Goal: Information Seeking & Learning: Learn about a topic

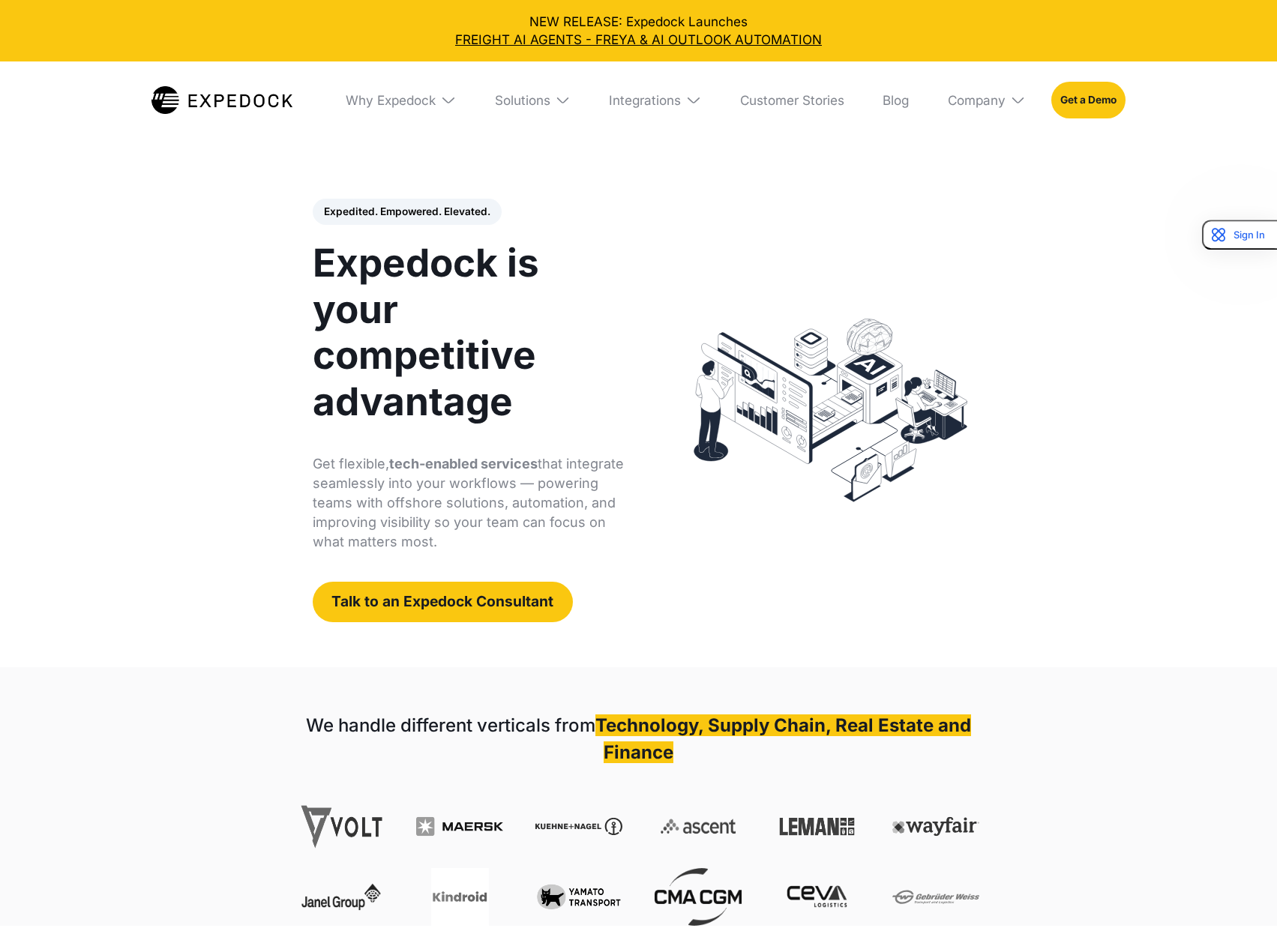
select select
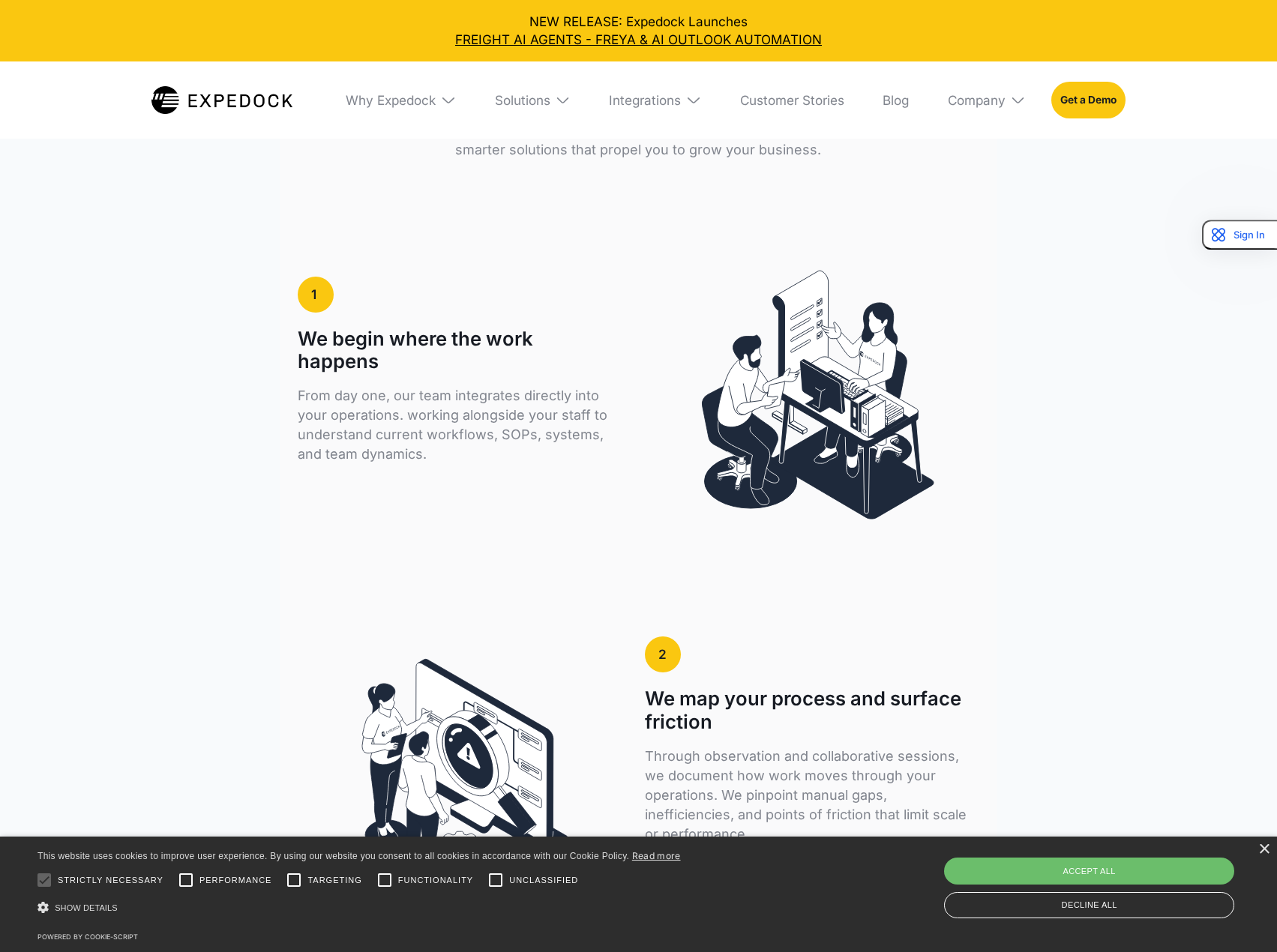
scroll to position [2474, 0]
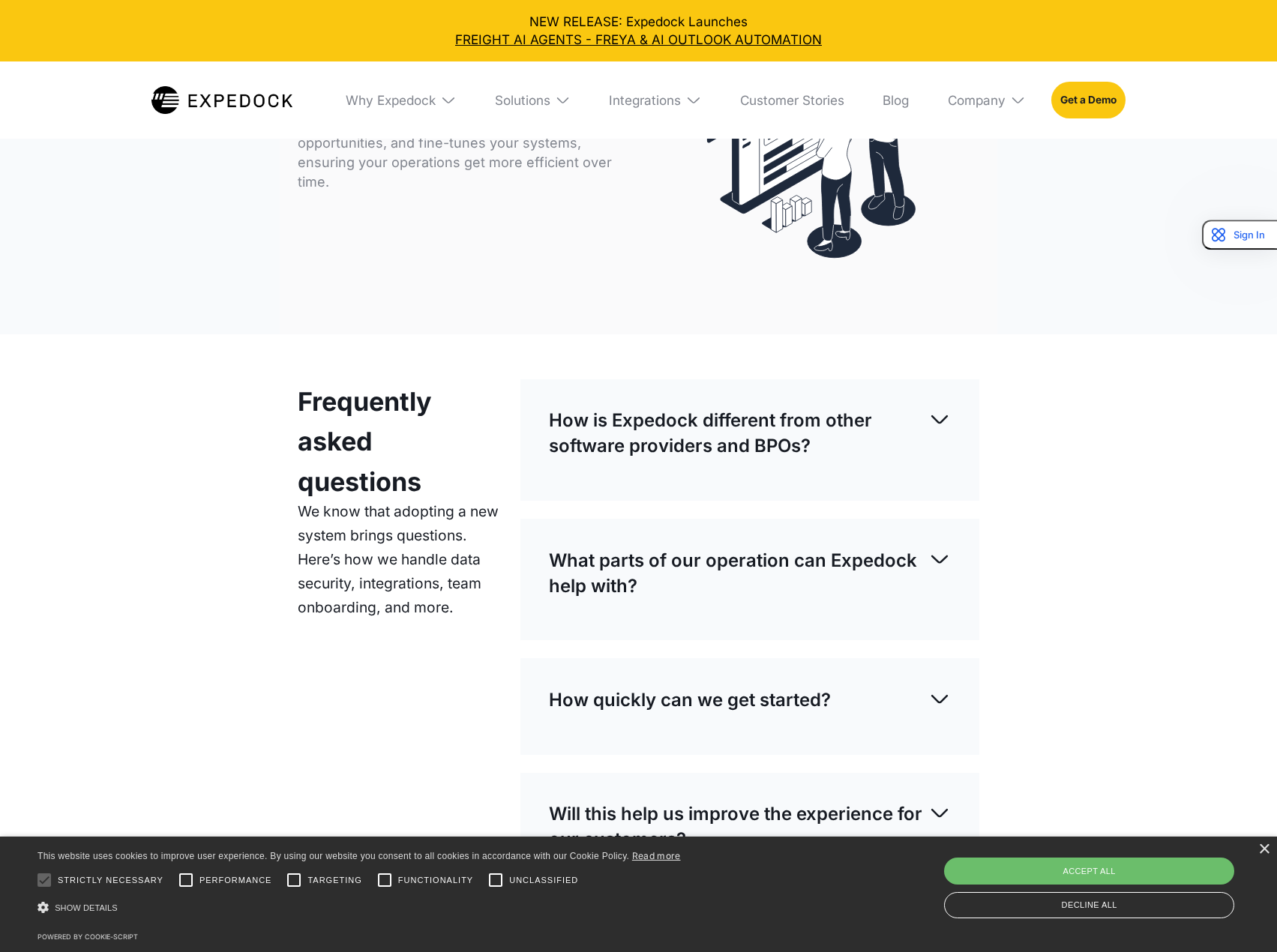
click at [587, 408] on p "How is Expedock different from other software providers and BPOs?" at bounding box center [739, 433] width 380 height 51
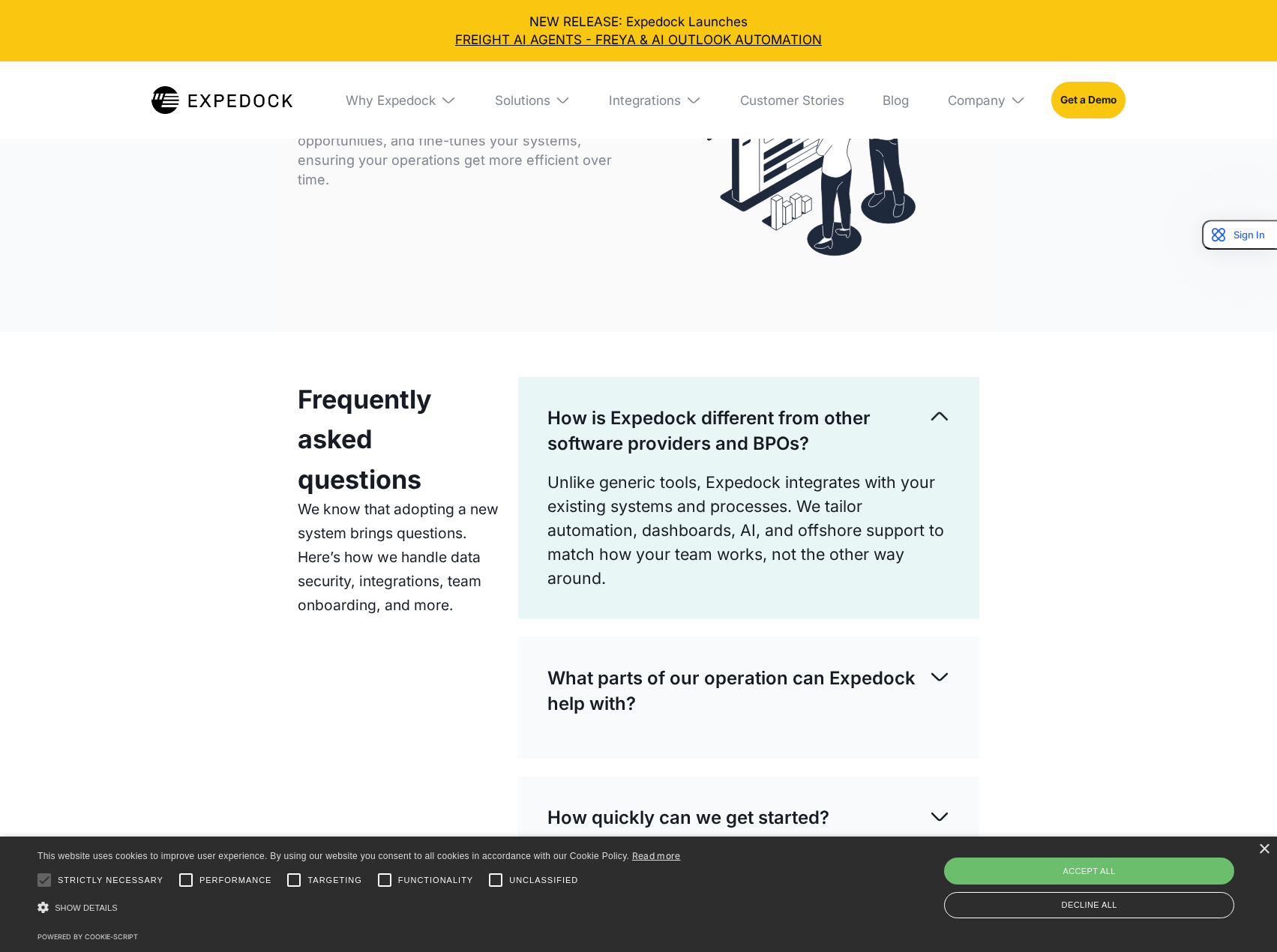
scroll to position [4124, 0]
click at [573, 405] on p "How is Expedock different from other software providers and BPOs?" at bounding box center [738, 430] width 381 height 51
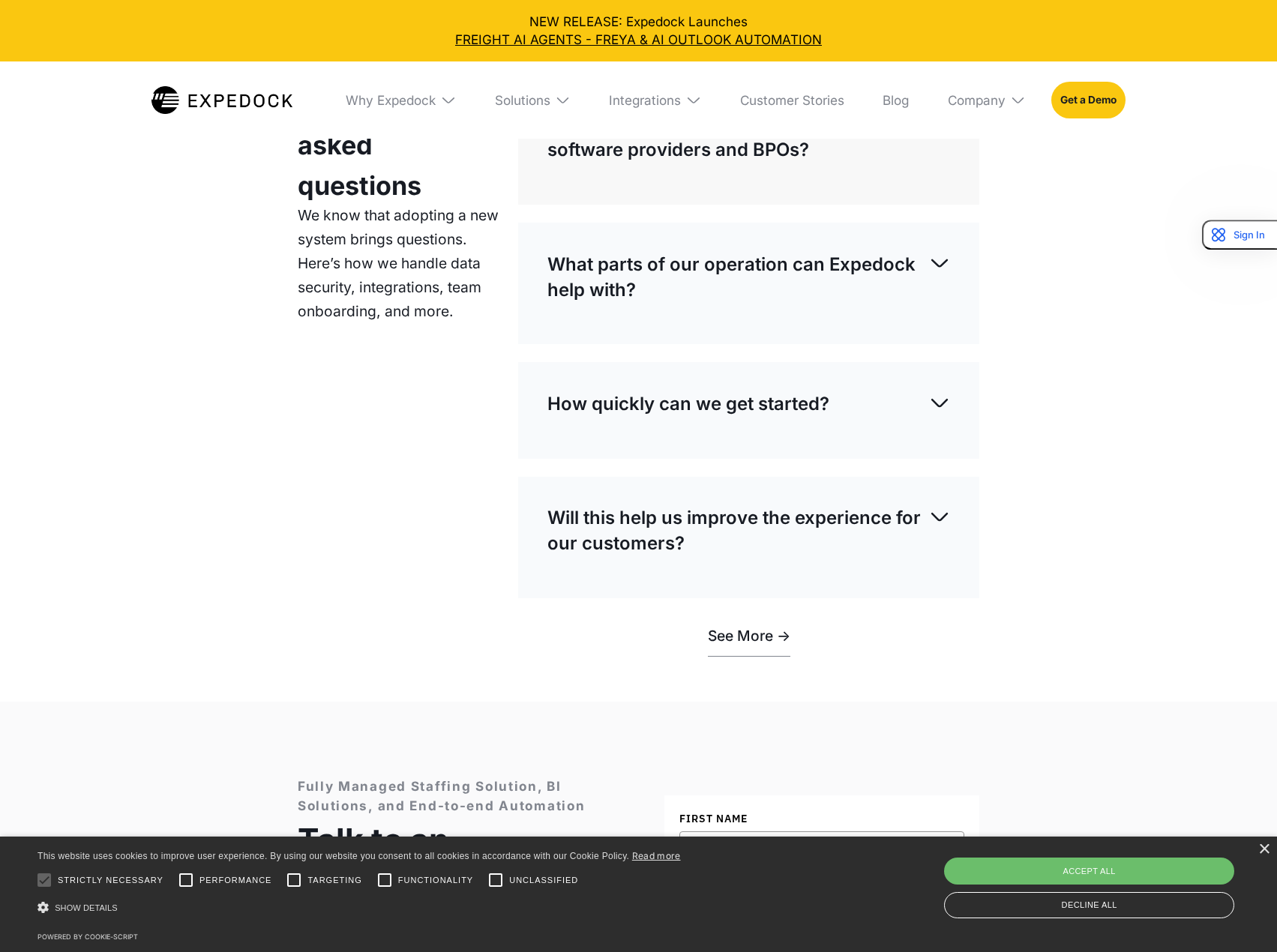
click at [602, 290] on div "What parts of our operation can Expedock help with?" at bounding box center [749, 276] width 403 height 77
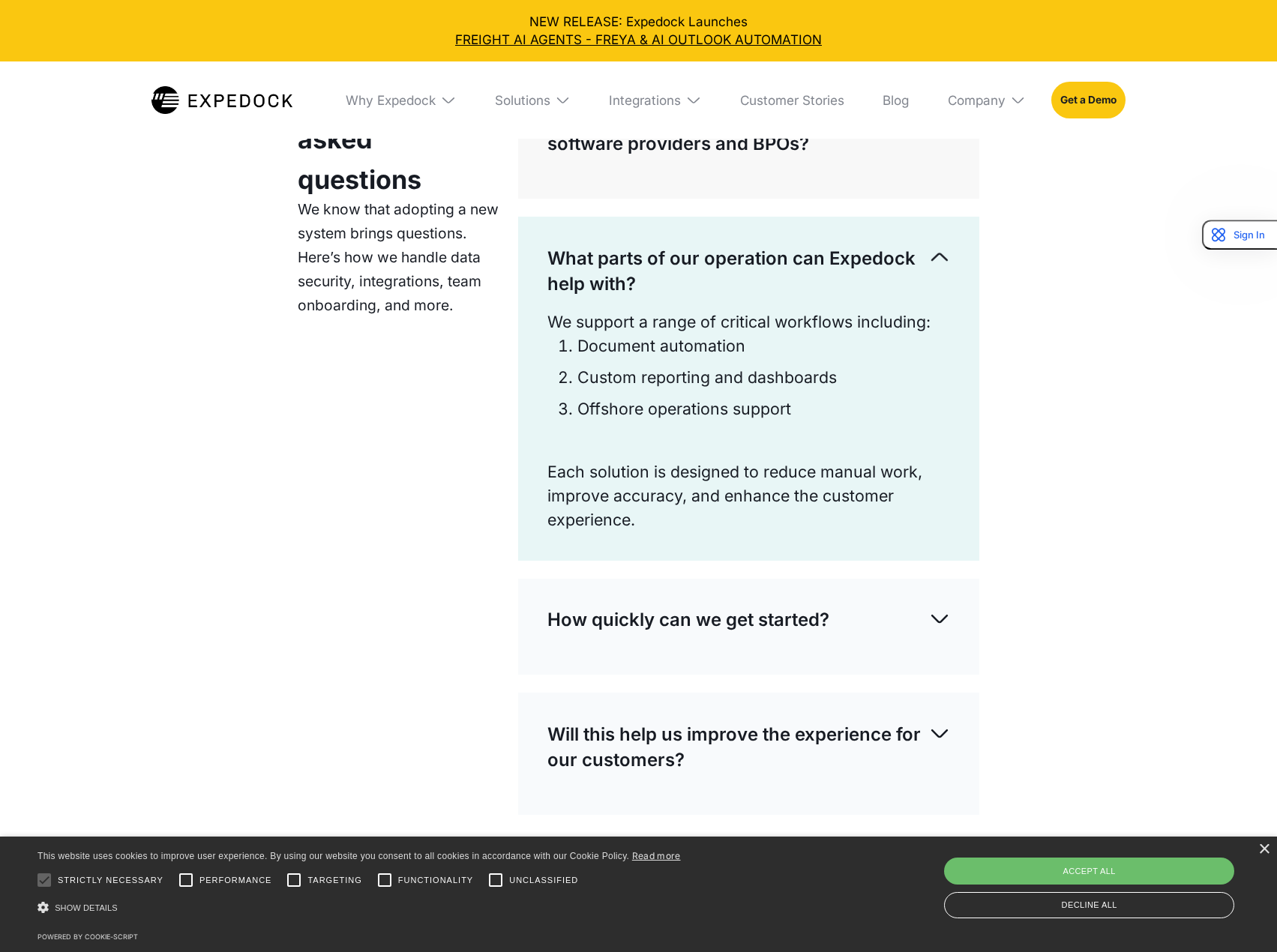
scroll to position [4423, 0]
click at [596, 290] on div "What parts of our operation can Expedock help with?" at bounding box center [749, 270] width 403 height 77
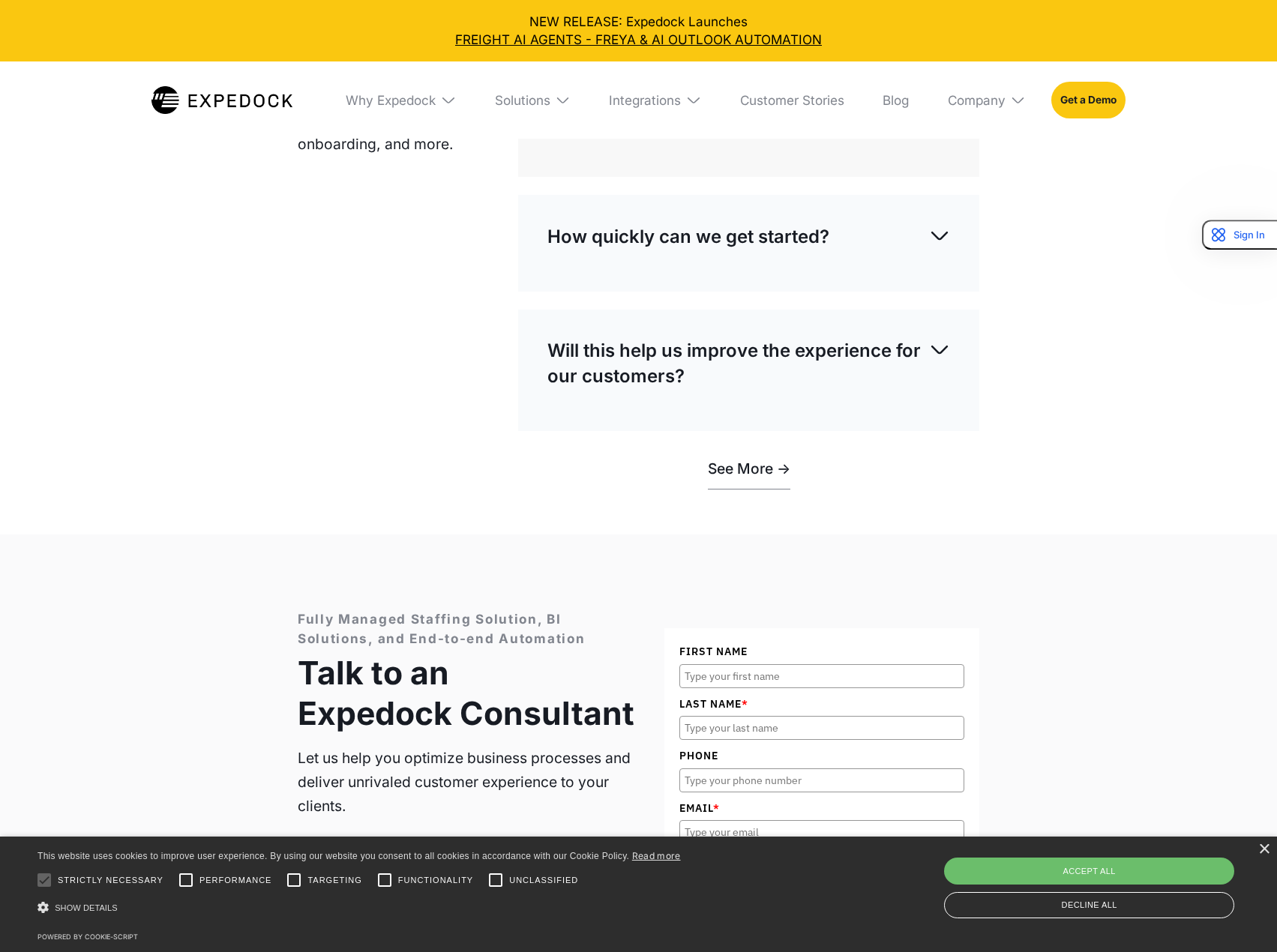
click at [689, 224] on p "How quickly can we get started?" at bounding box center [688, 237] width 282 height 26
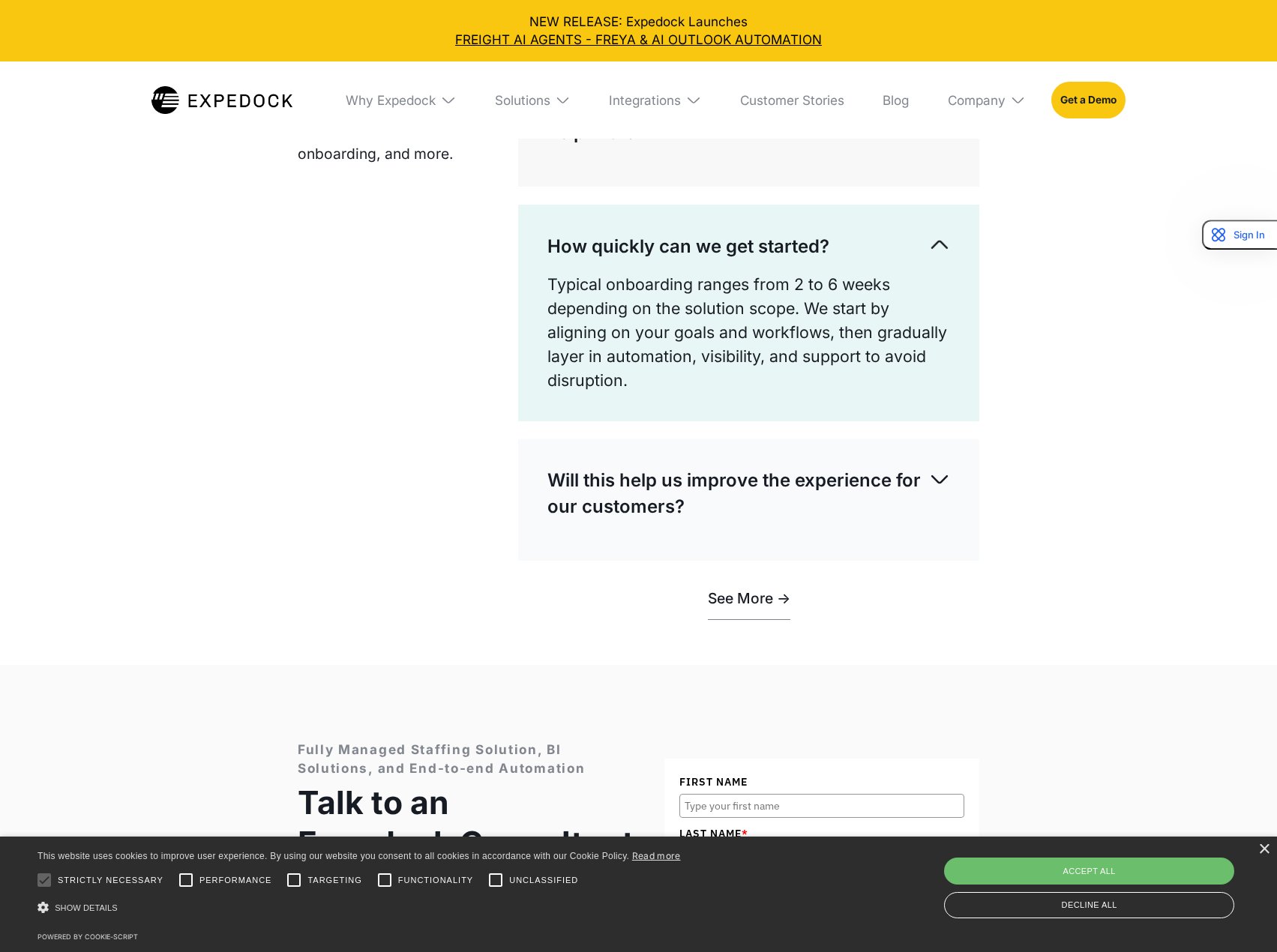
scroll to position [4573, 0]
click at [673, 238] on p "How quickly can we get started?" at bounding box center [688, 247] width 282 height 26
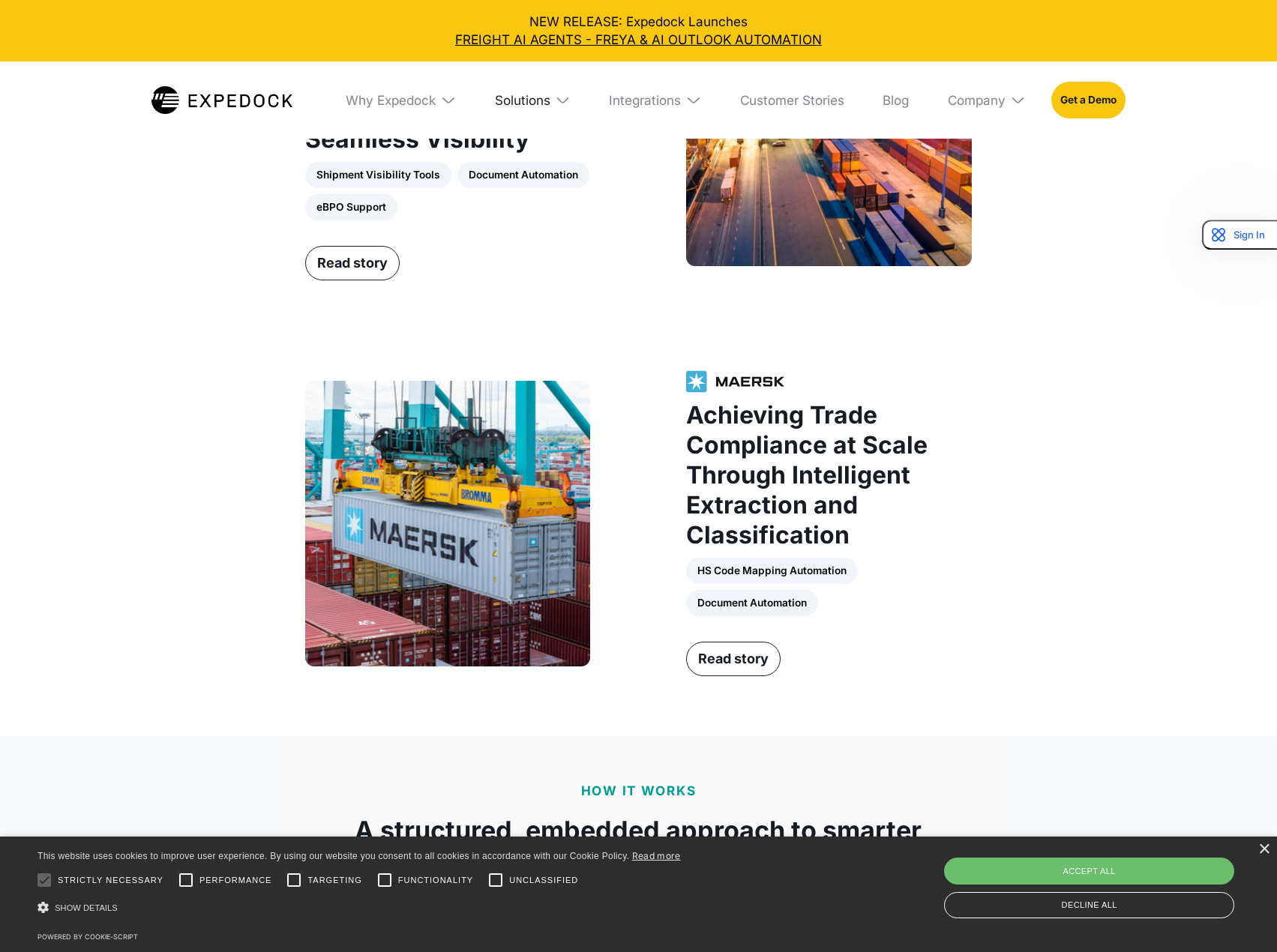
click at [544, 98] on div "Solutions" at bounding box center [523, 100] width 55 height 16
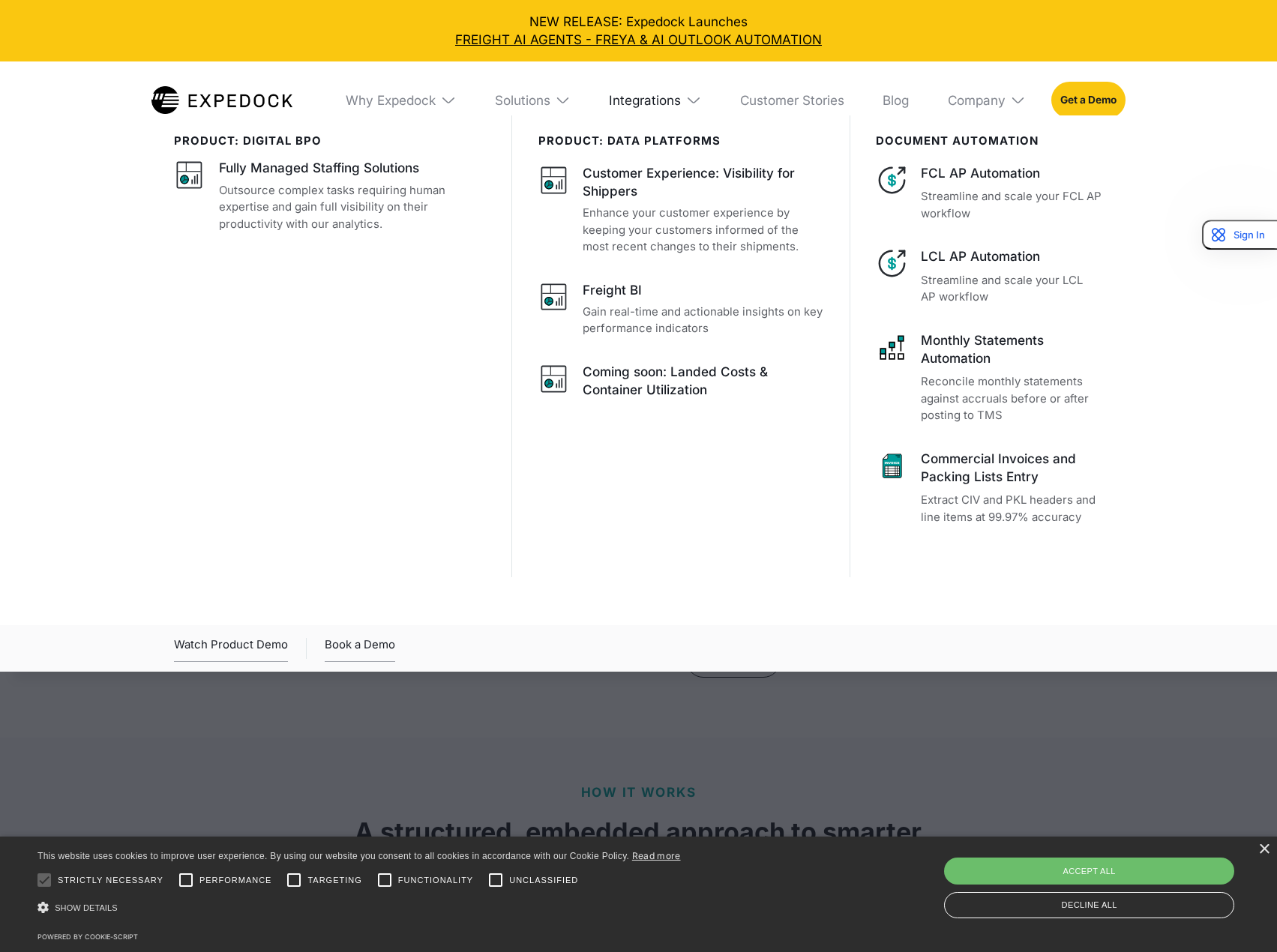
click at [644, 102] on div "Integrations" at bounding box center [644, 100] width 72 height 16
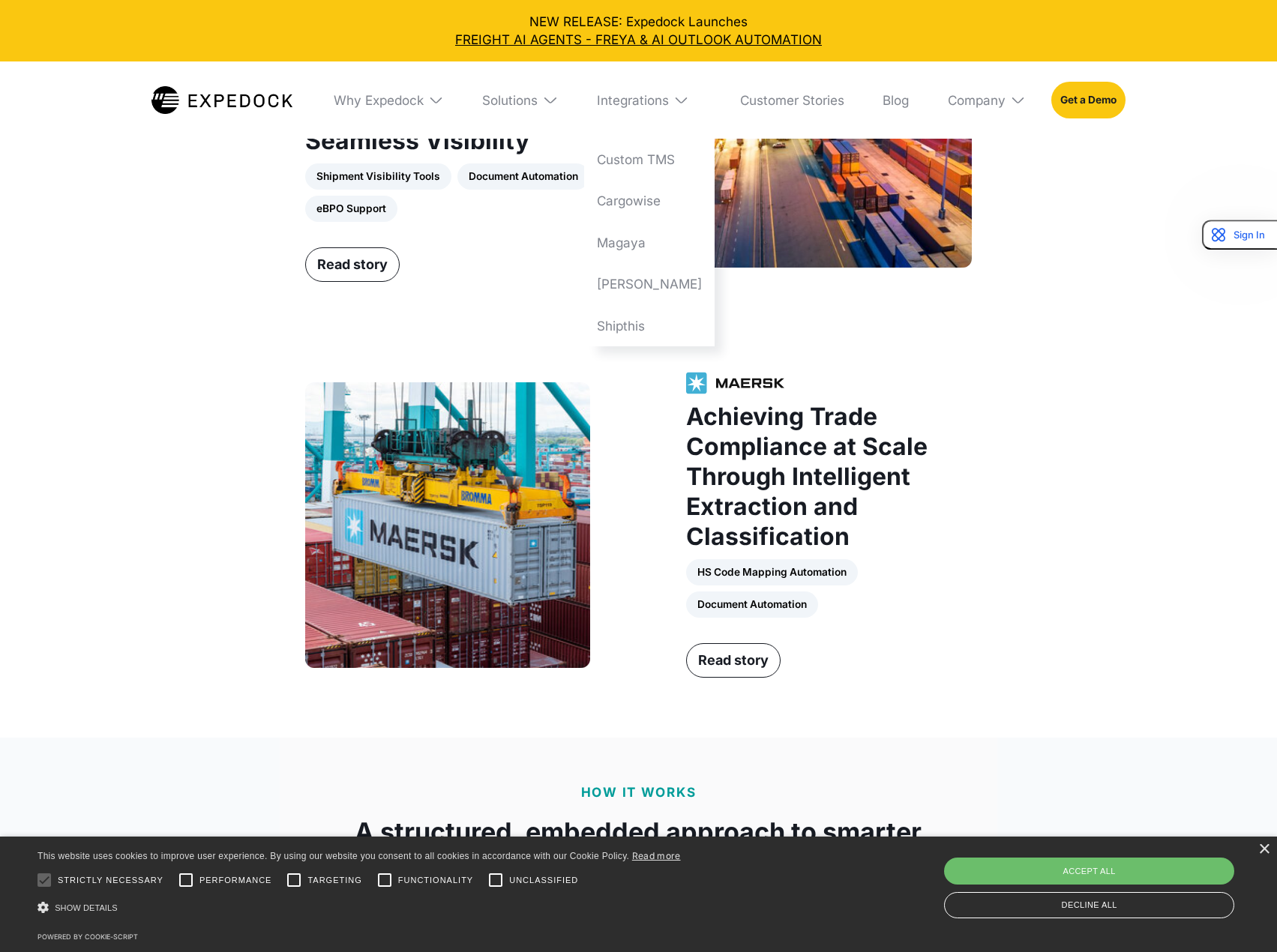
click at [558, 100] on img at bounding box center [550, 100] width 16 height 16
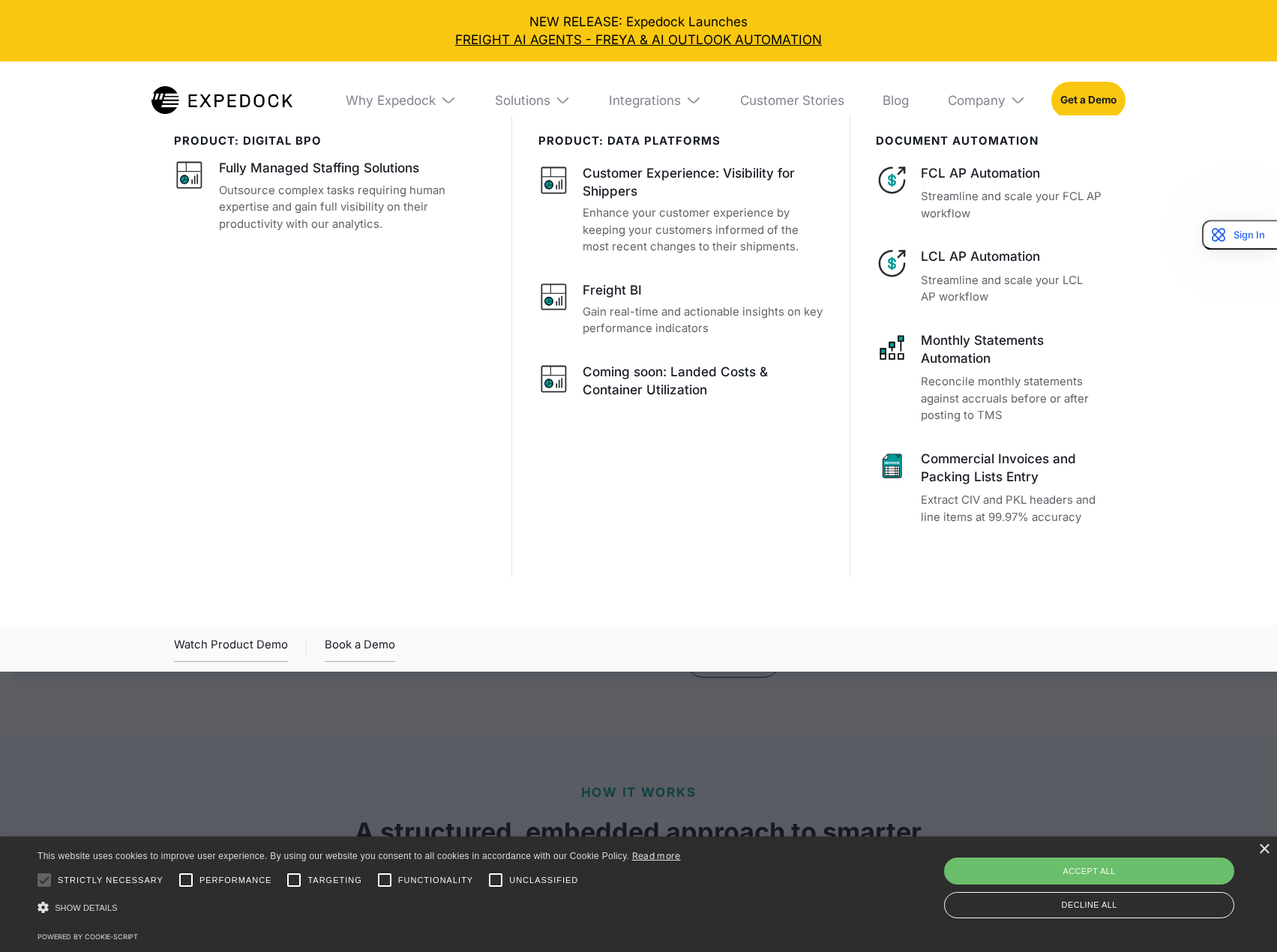
click at [449, 96] on img at bounding box center [448, 100] width 16 height 16
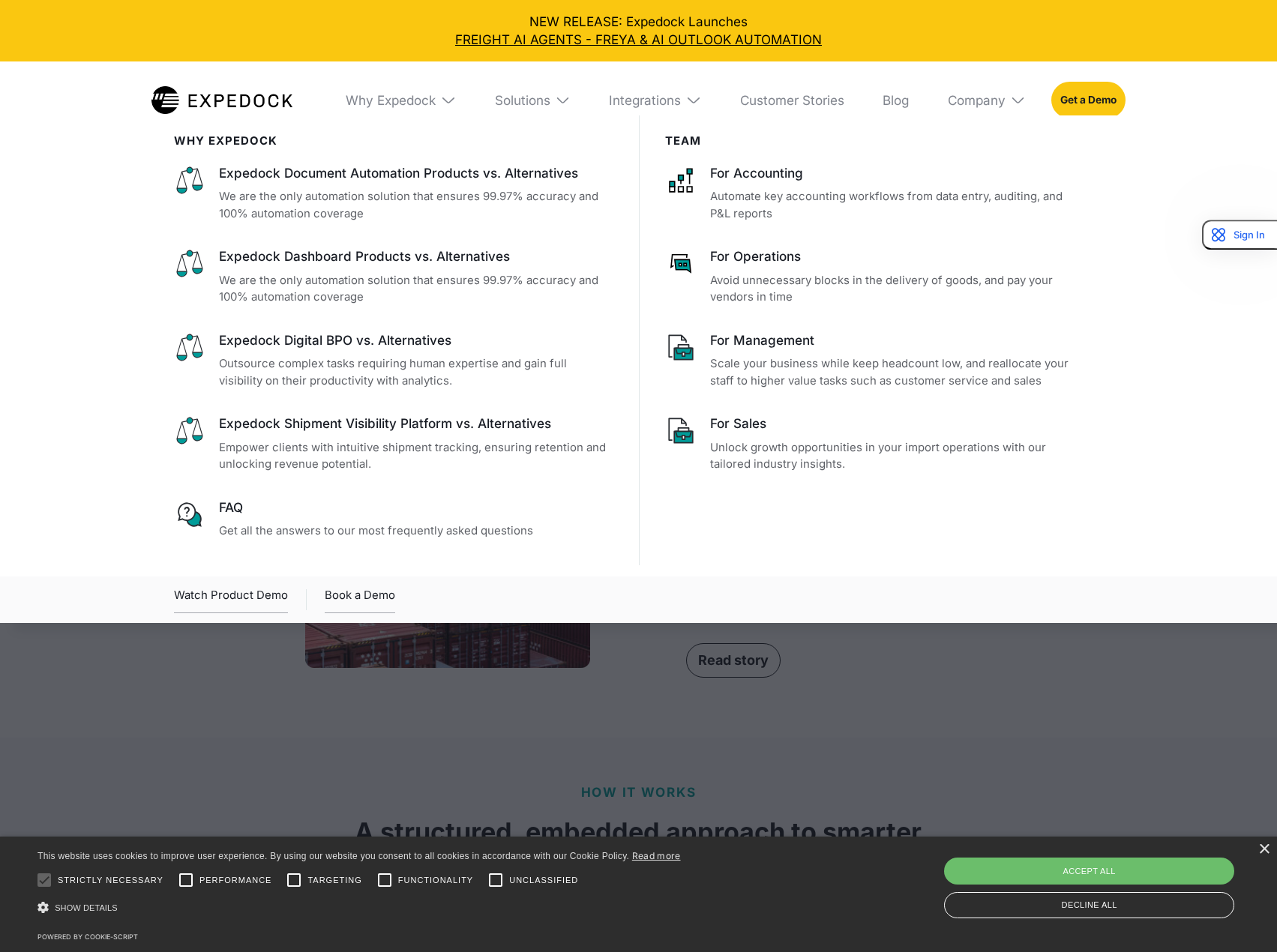
click at [398, 110] on div "Why Expedock" at bounding box center [401, 100] width 137 height 77
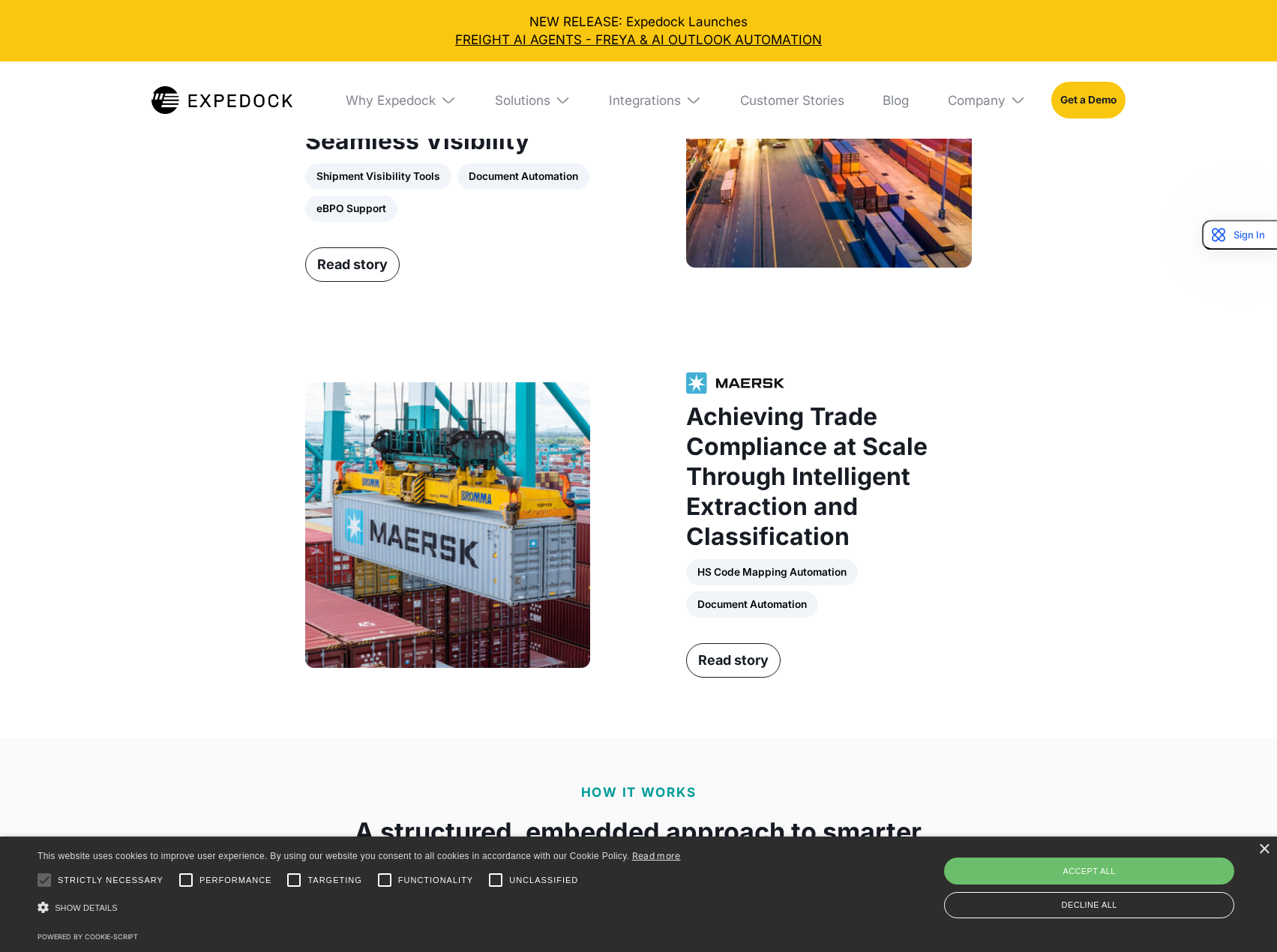
click at [572, 116] on div "Solutions" at bounding box center [533, 100] width 102 height 77
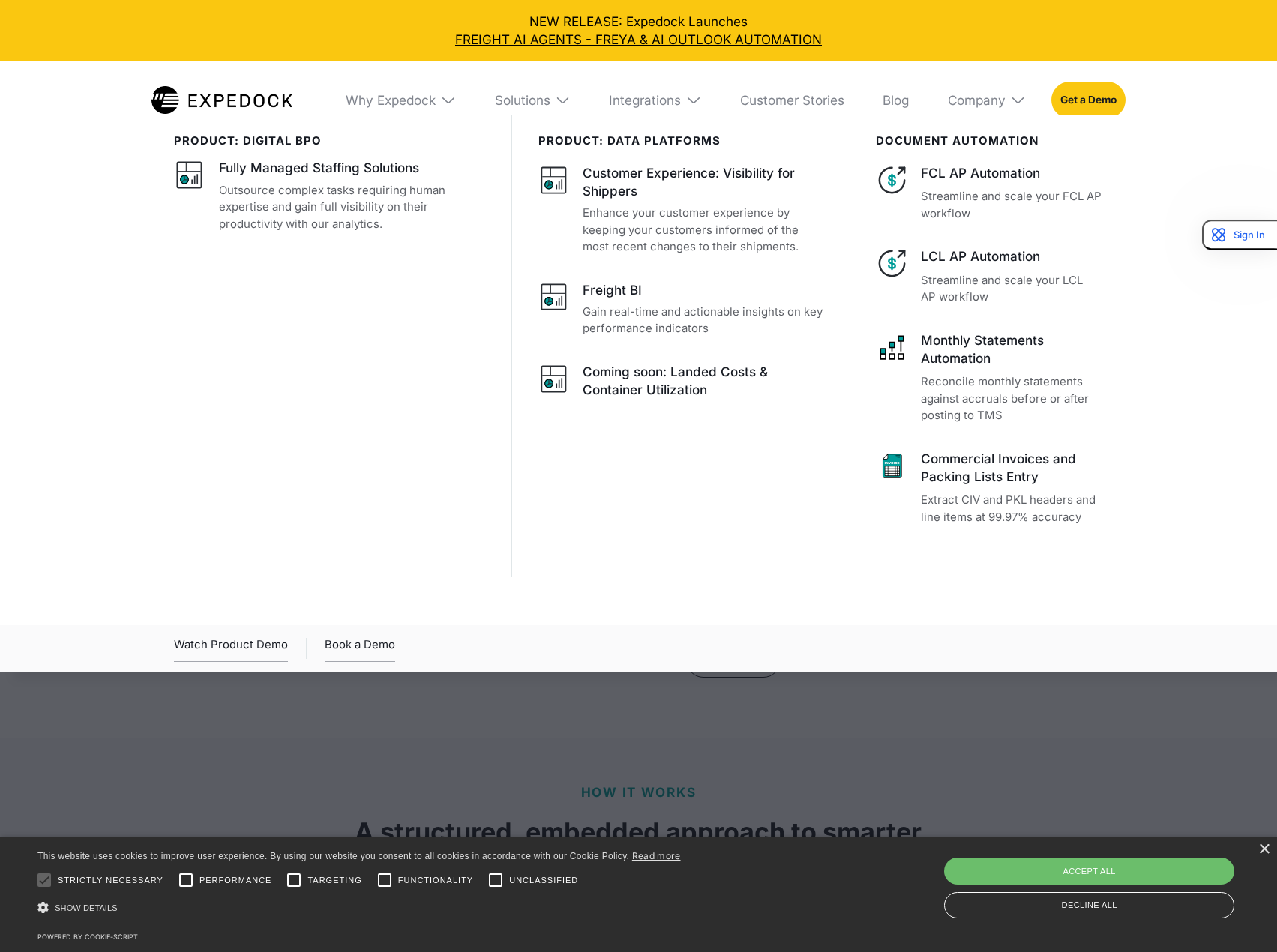
click at [565, 113] on div "Solutions" at bounding box center [533, 100] width 102 height 77
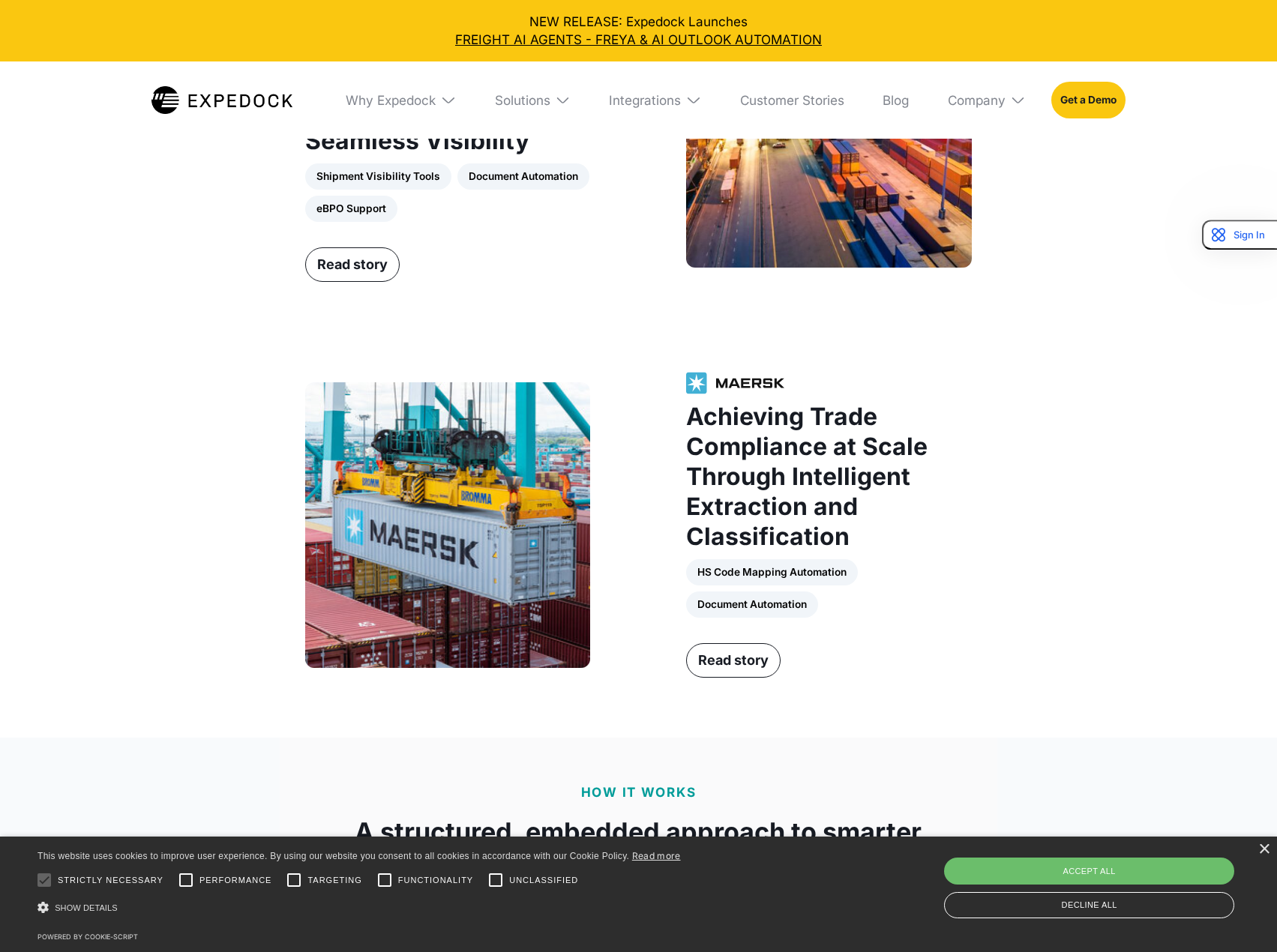
click at [589, 104] on div "Why Expedock WHy Expedock Expedock Document Automation Products vs. Alternative…" at bounding box center [729, 100] width 793 height 77
click at [616, 97] on div "Integrations" at bounding box center [644, 100] width 72 height 16
